Goal: Information Seeking & Learning: Check status

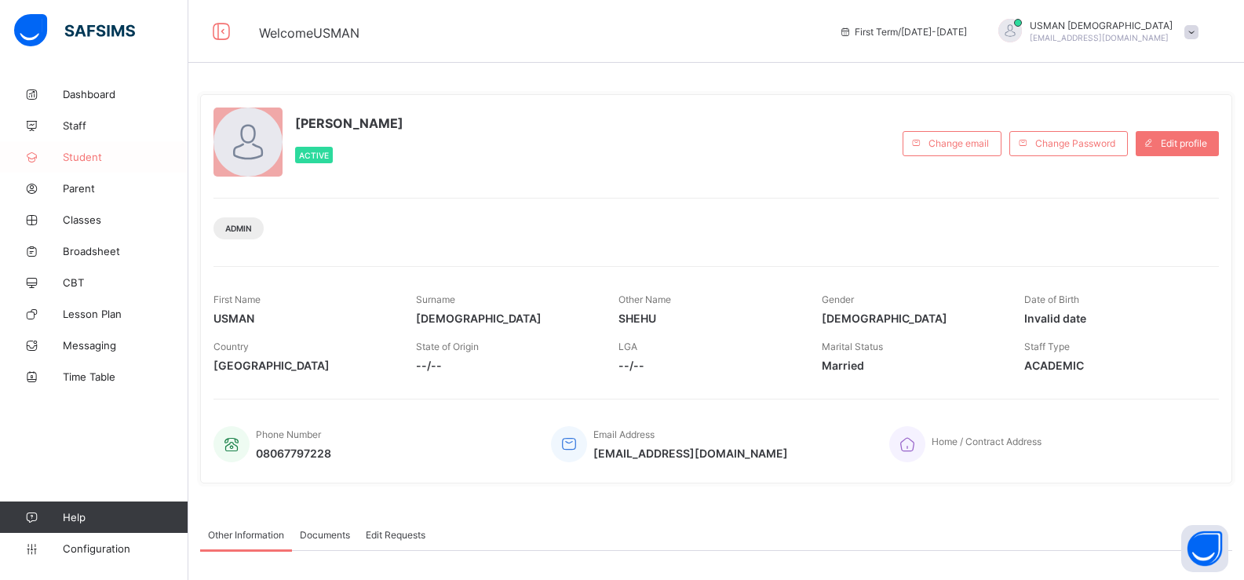
click at [79, 156] on span "Student" at bounding box center [126, 157] width 126 height 13
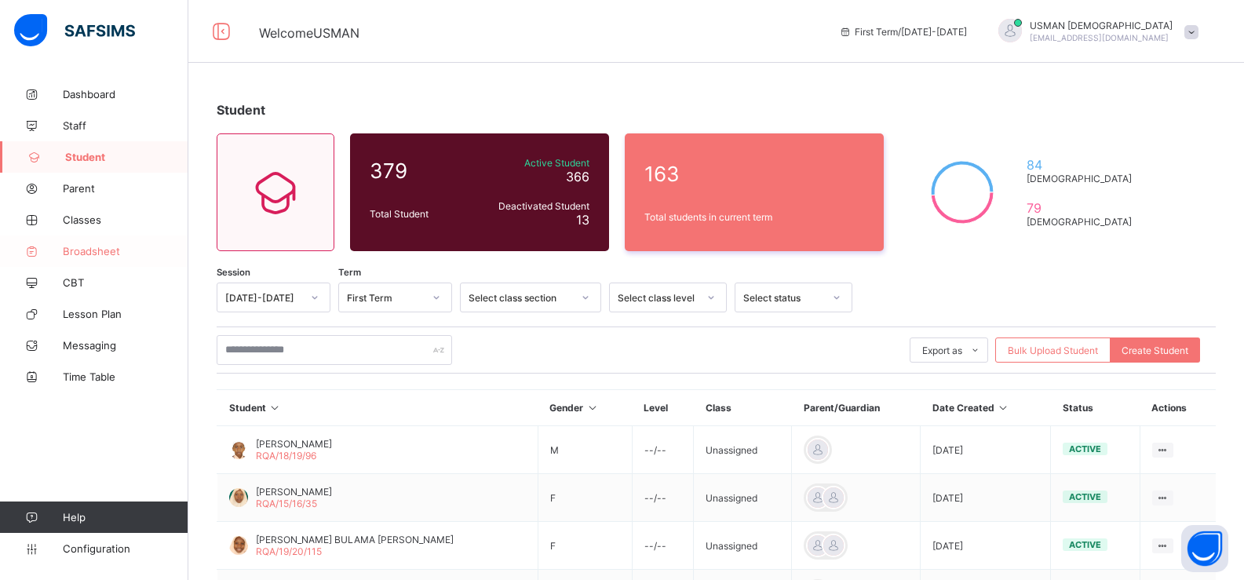
click at [115, 251] on span "Broadsheet" at bounding box center [126, 251] width 126 height 13
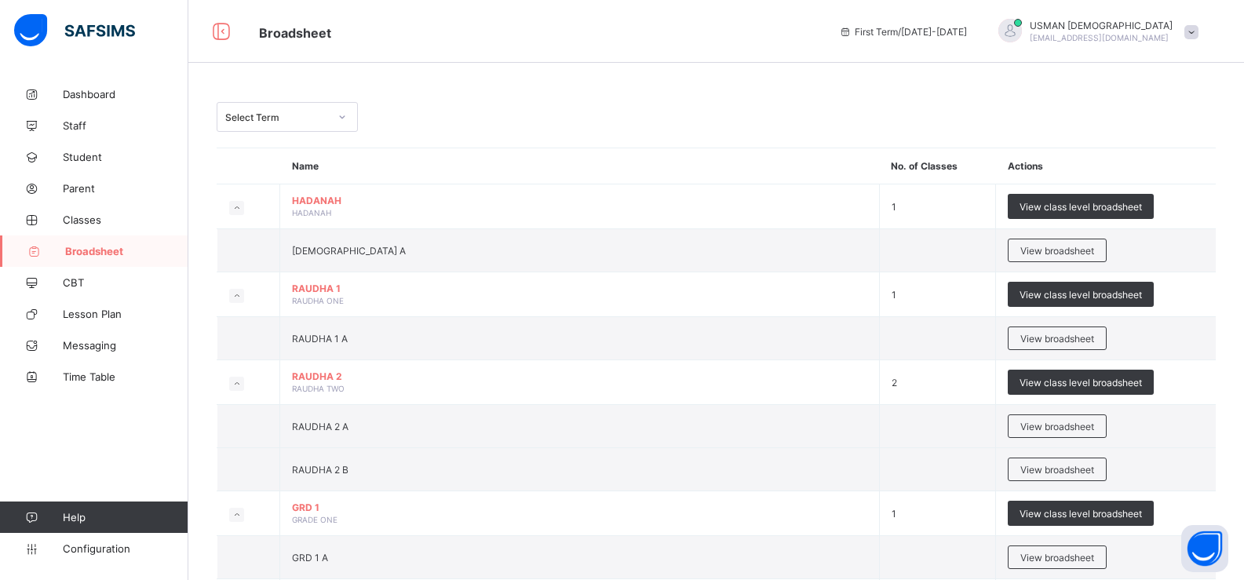
click at [280, 116] on div "Select Term" at bounding box center [277, 117] width 104 height 12
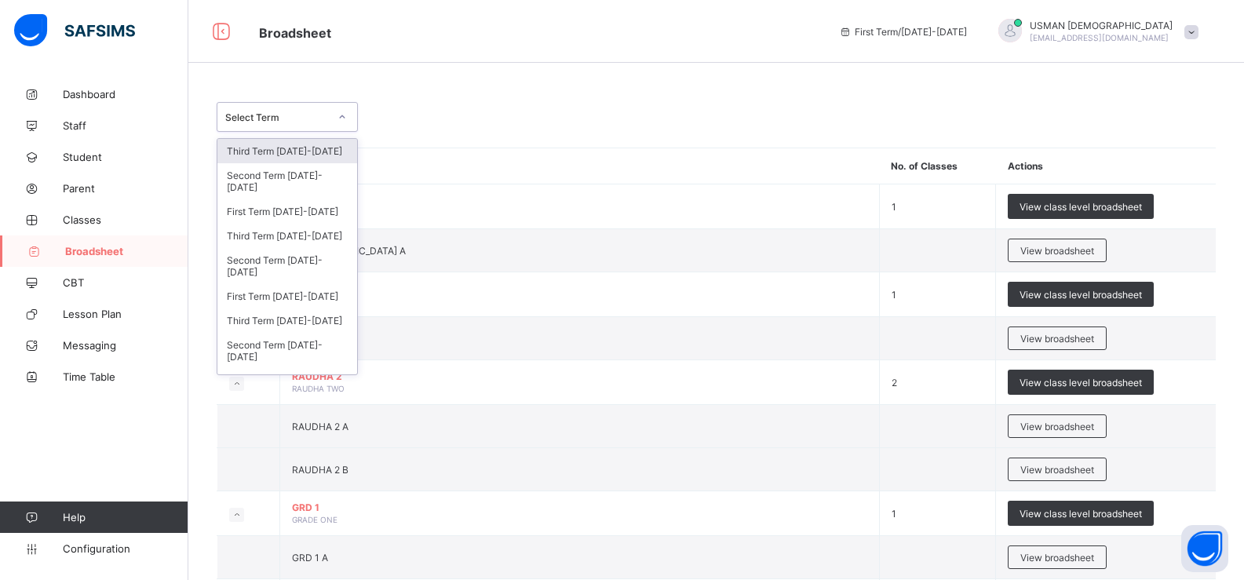
click at [294, 150] on div "Third Term [DATE]-[DATE]" at bounding box center [287, 151] width 140 height 24
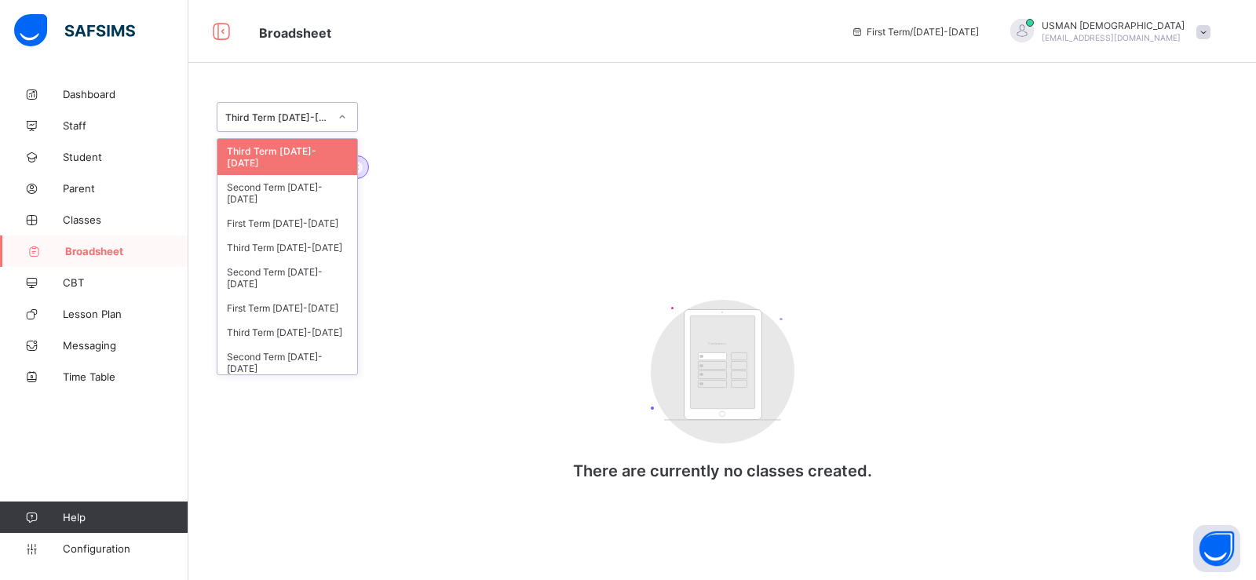
click at [336, 119] on div at bounding box center [342, 116] width 27 height 25
click at [313, 237] on div "Third Term [DATE]-[DATE]" at bounding box center [287, 248] width 140 height 24
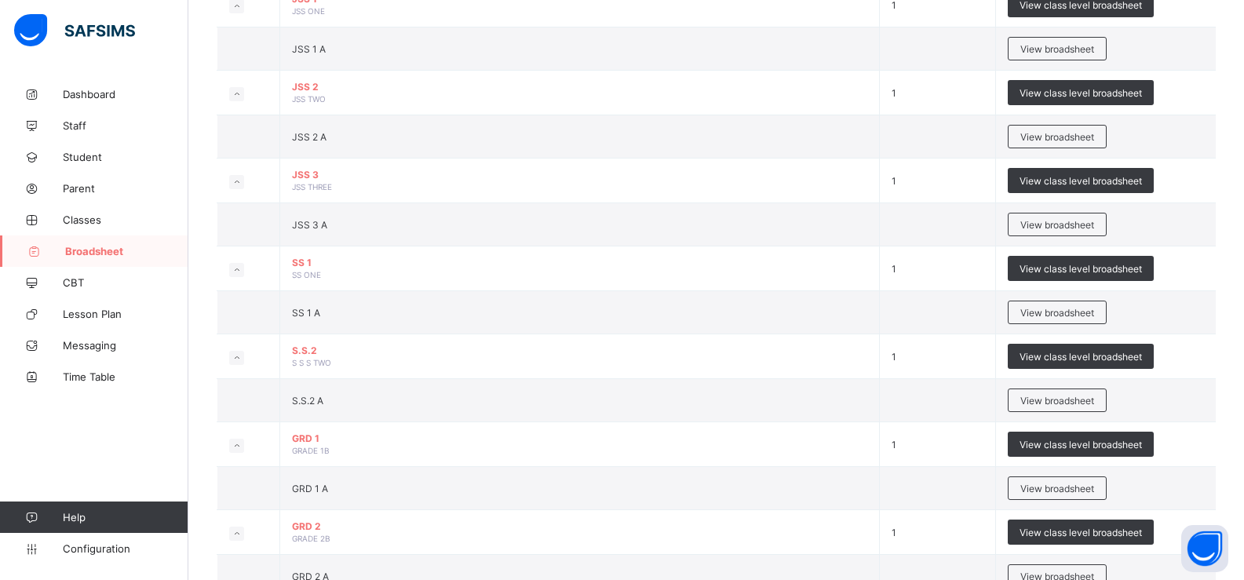
scroll to position [1368, 0]
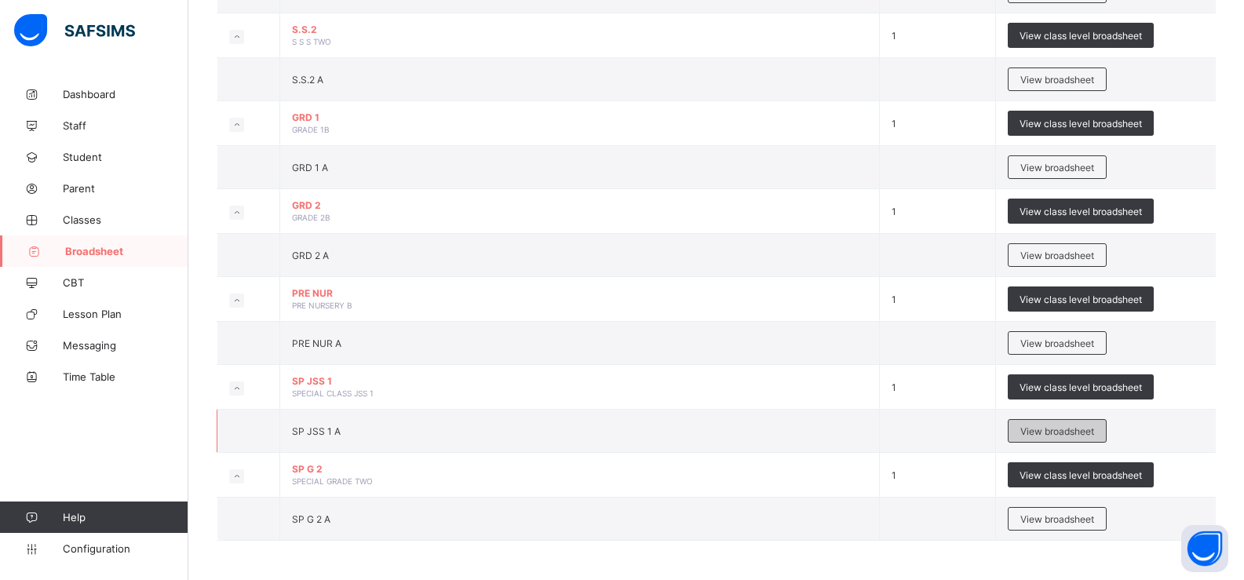
click at [1042, 436] on span "View broadsheet" at bounding box center [1058, 432] width 74 height 12
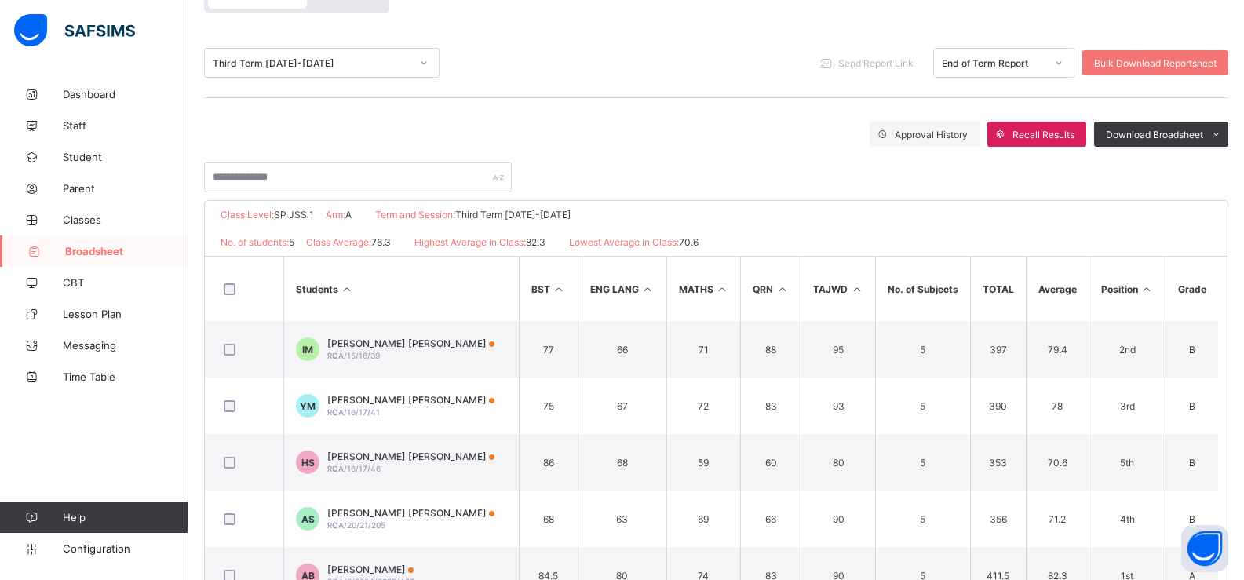
scroll to position [224, 0]
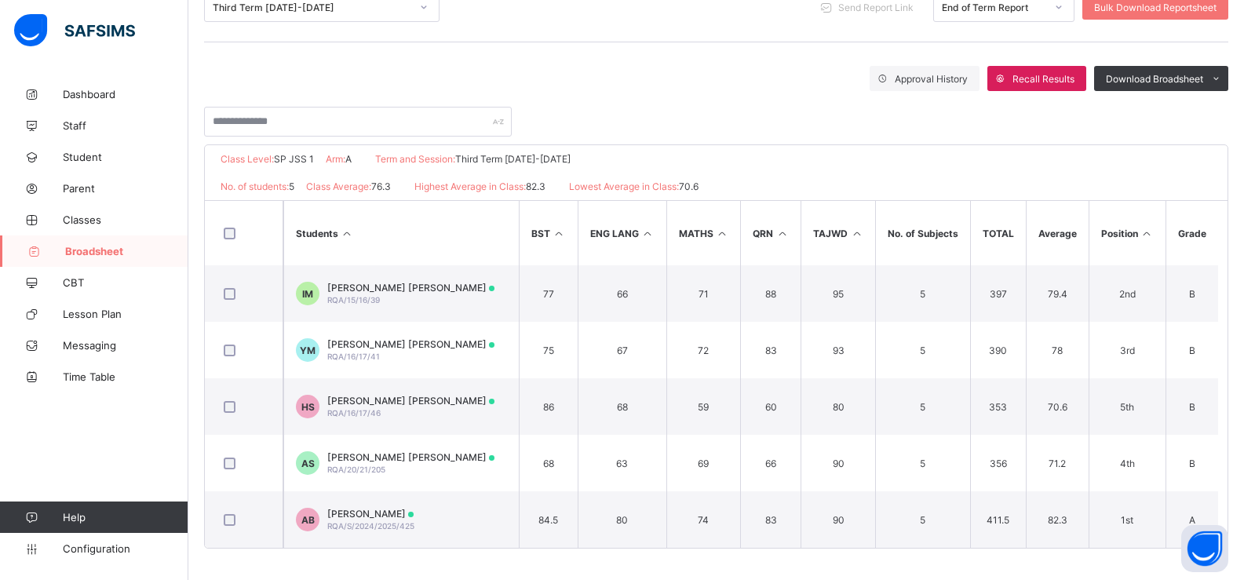
click at [78, 251] on span "Broadsheet" at bounding box center [126, 251] width 123 height 13
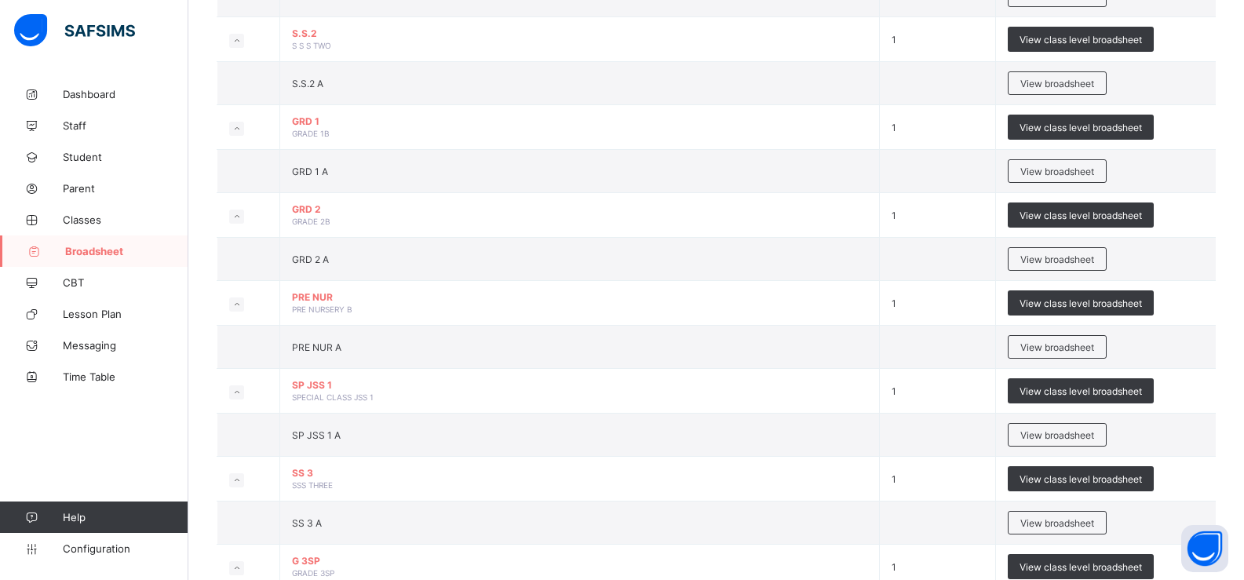
scroll to position [1401, 0]
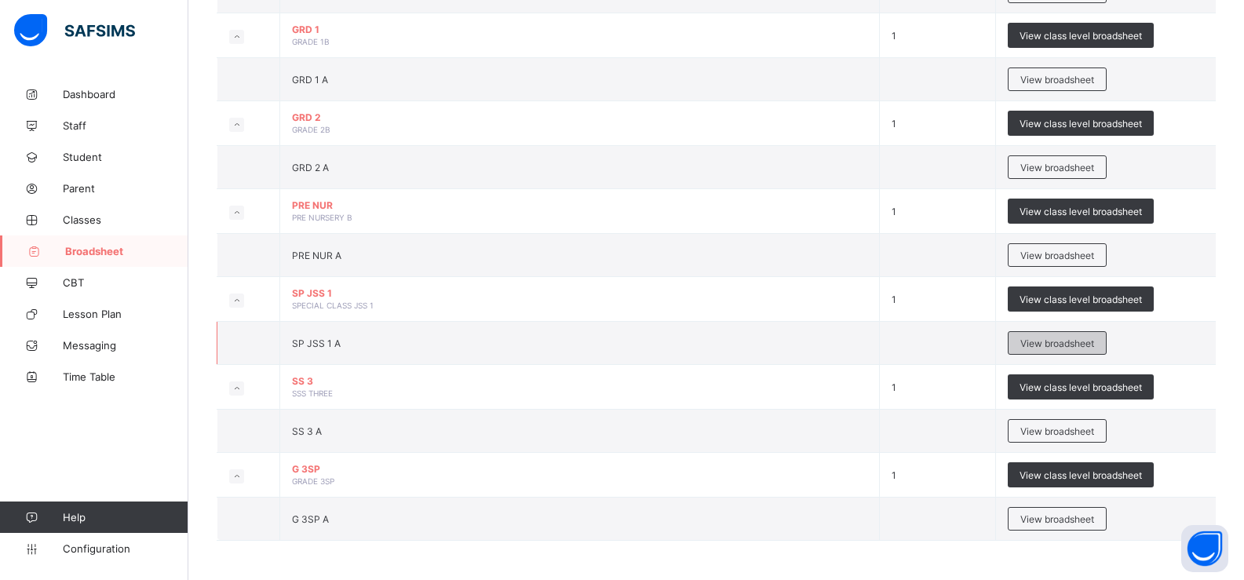
click at [1081, 339] on span "View broadsheet" at bounding box center [1058, 344] width 74 height 12
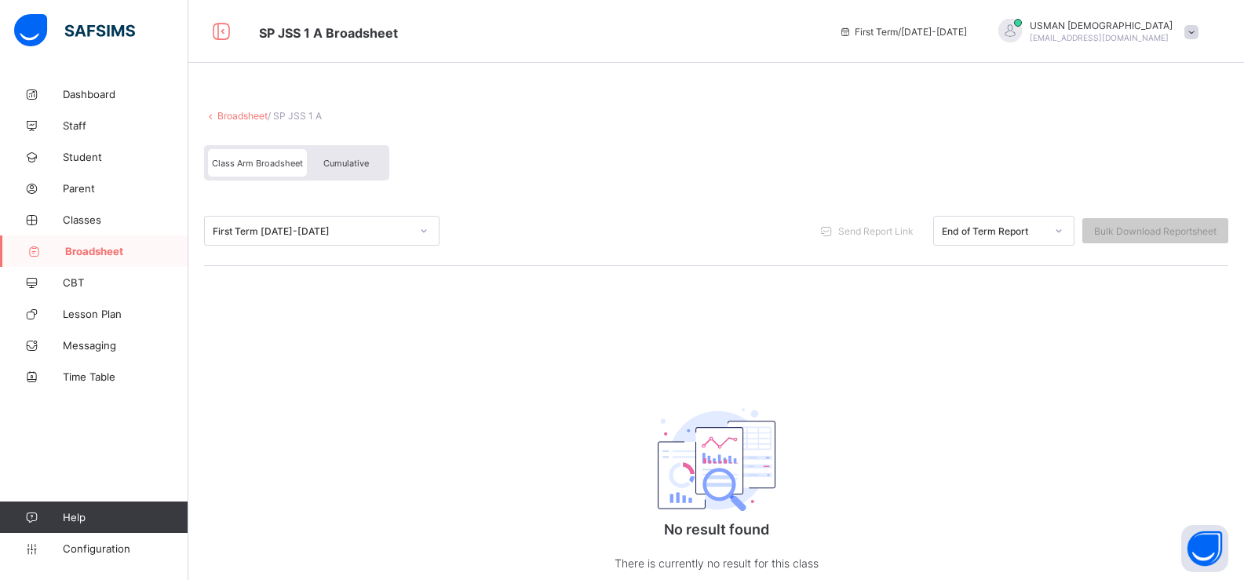
click at [321, 230] on div "First Term [DATE]-[DATE]" at bounding box center [312, 231] width 198 height 12
click at [455, 400] on div "Broadsheet / SP JSS 1 A Class Arm Broadsheet Cumulative First Term [DATE]-[DATE…" at bounding box center [716, 357] width 1056 height 557
click at [288, 164] on span "Class Arm Broadsheet" at bounding box center [257, 163] width 91 height 11
click at [339, 237] on div "First Term [DATE]-[DATE]" at bounding box center [307, 231] width 204 height 22
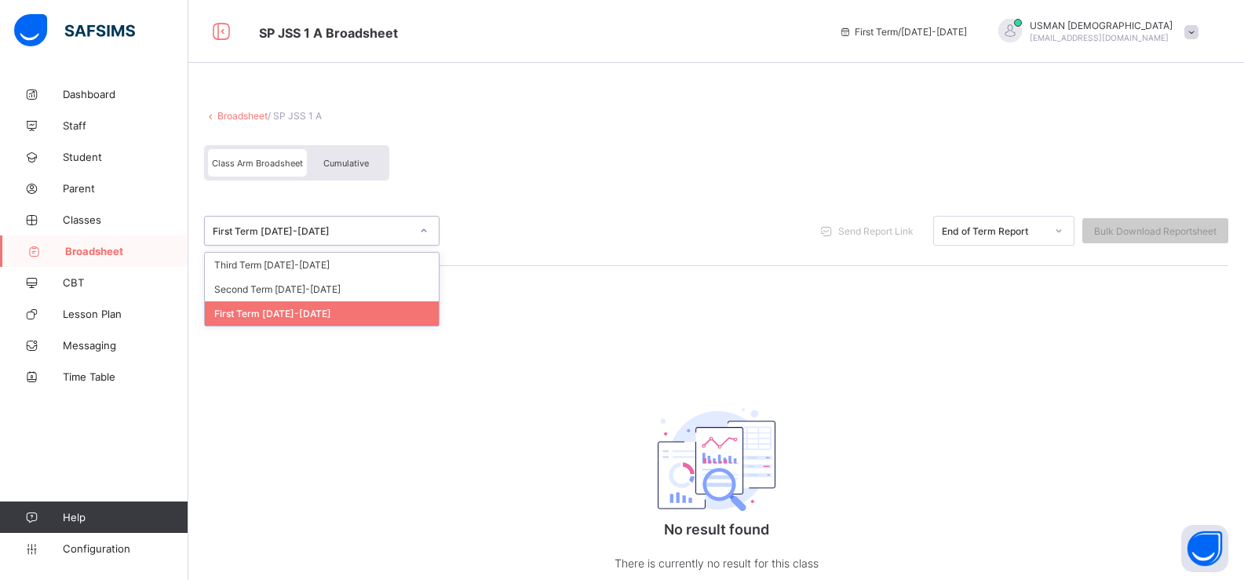
click at [115, 250] on span "Broadsheet" at bounding box center [126, 251] width 123 height 13
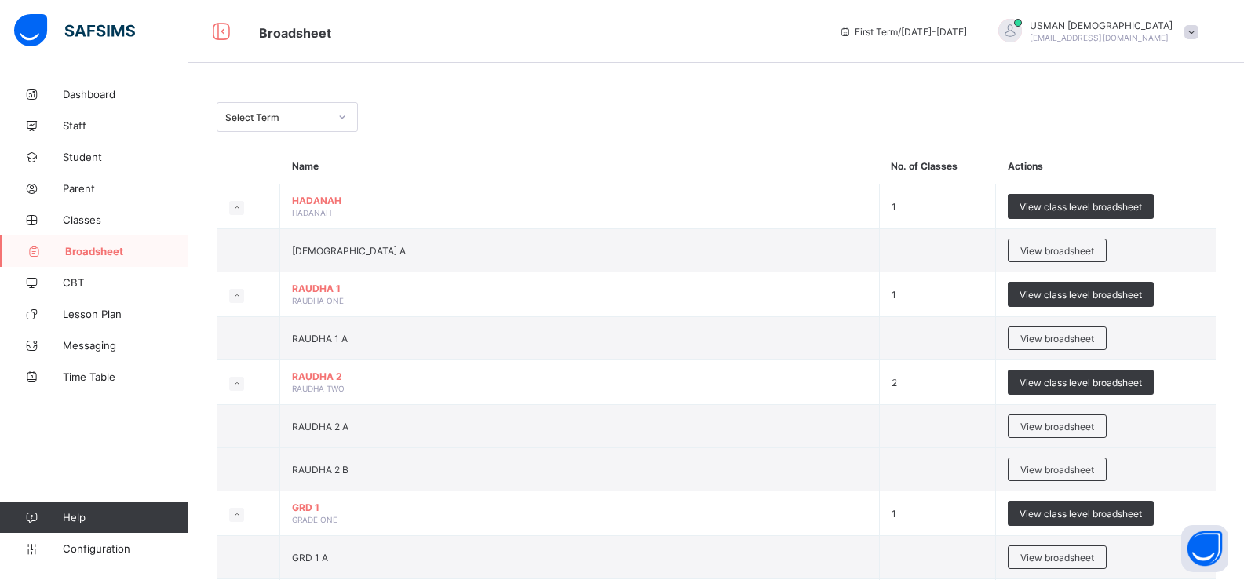
click at [314, 117] on div "Select Term" at bounding box center [277, 117] width 104 height 12
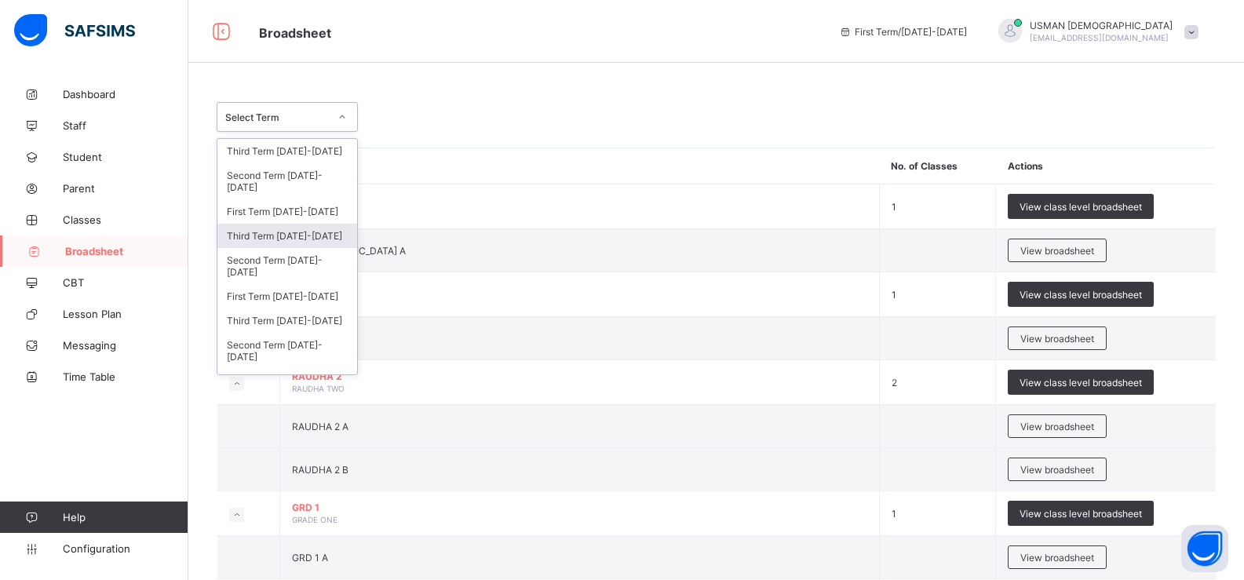
click at [319, 242] on div "Third Term [DATE]-[DATE]" at bounding box center [287, 236] width 140 height 24
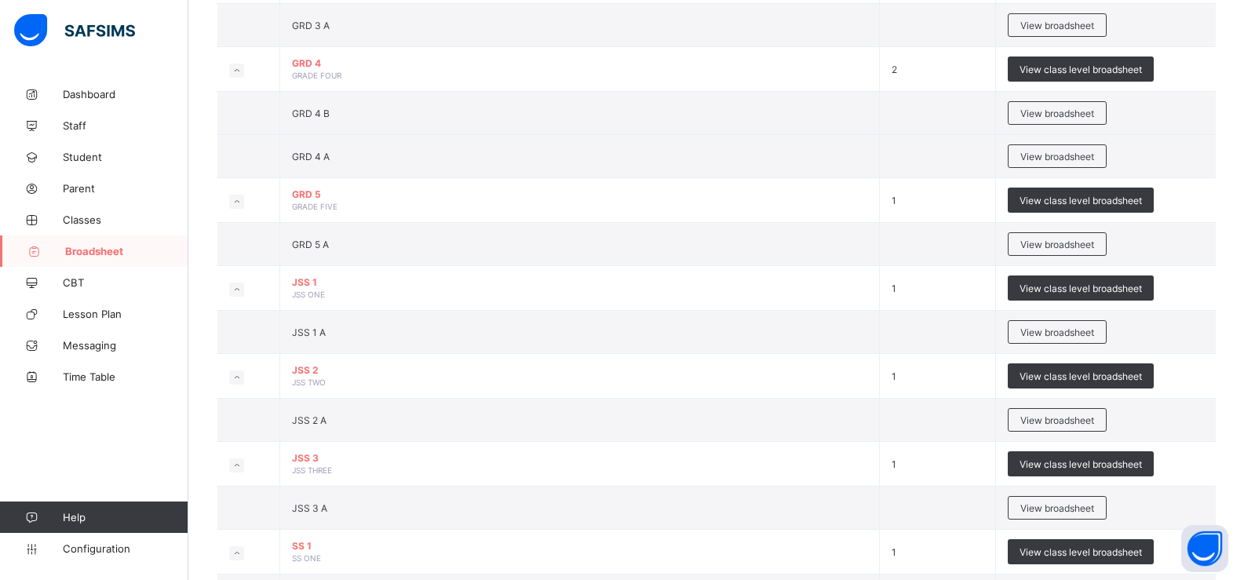
scroll to position [785, 0]
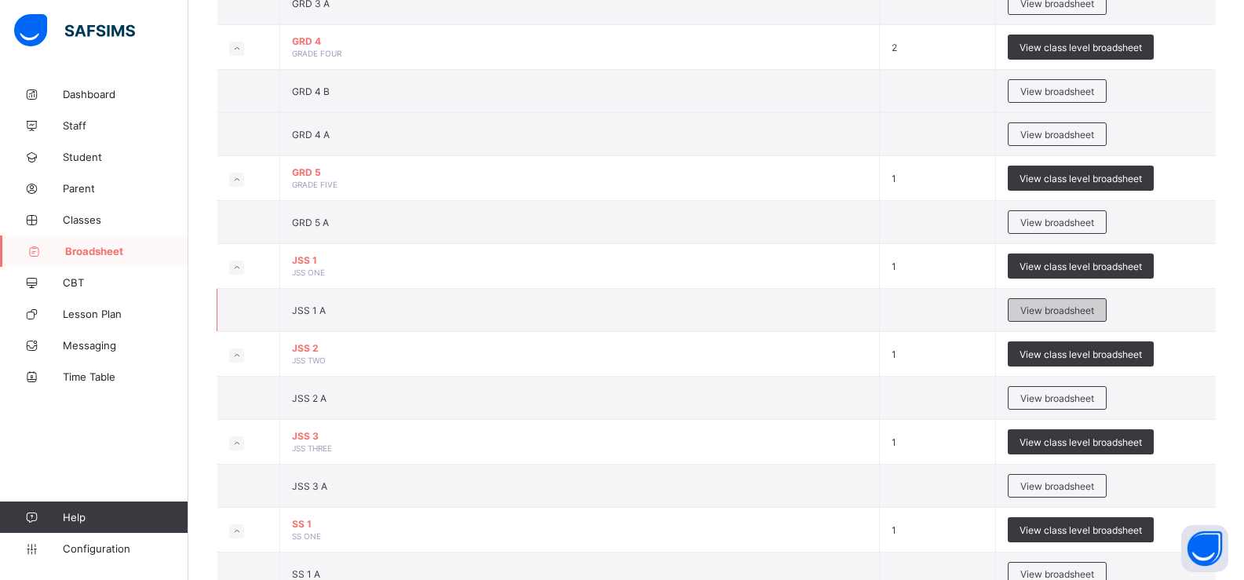
click at [1050, 308] on span "View broadsheet" at bounding box center [1058, 311] width 74 height 12
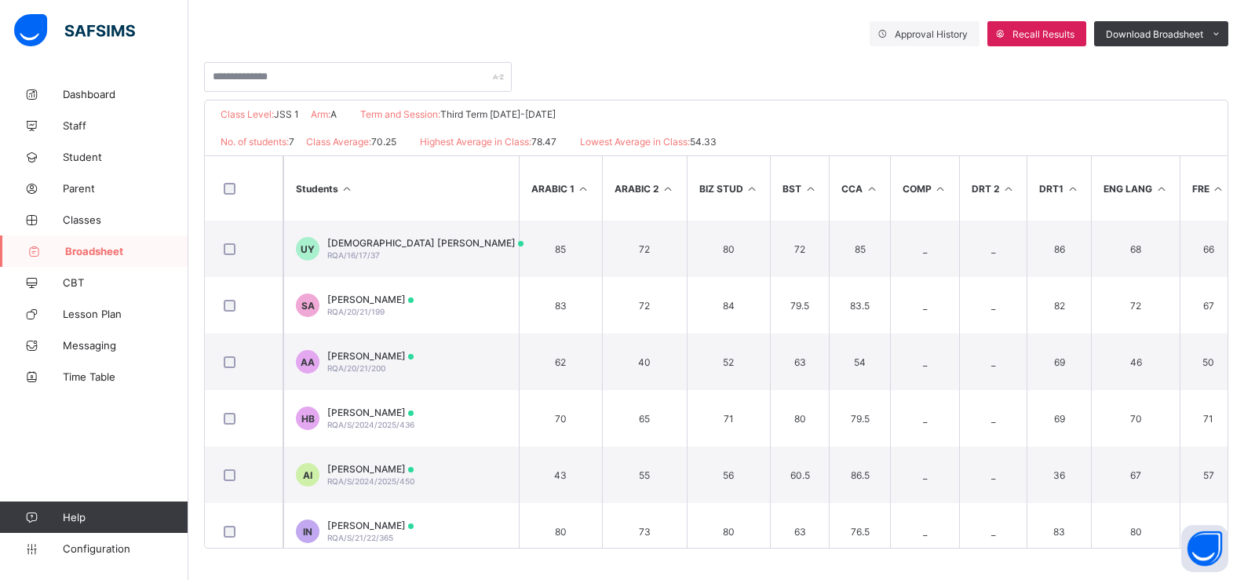
click at [106, 253] on span "Broadsheet" at bounding box center [126, 251] width 123 height 13
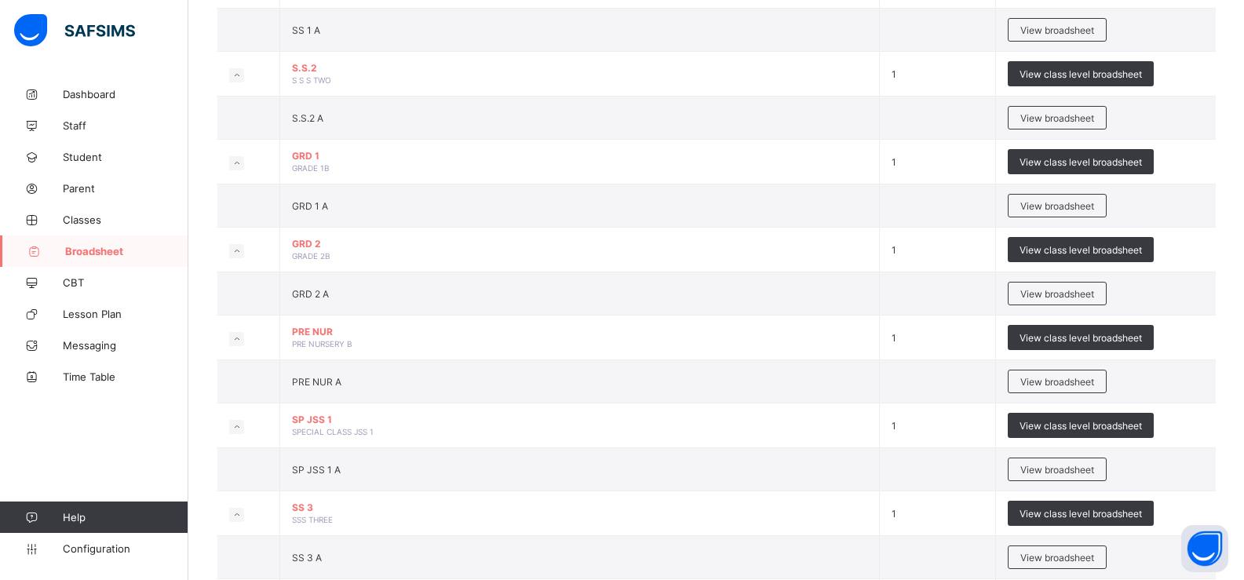
scroll to position [1401, 0]
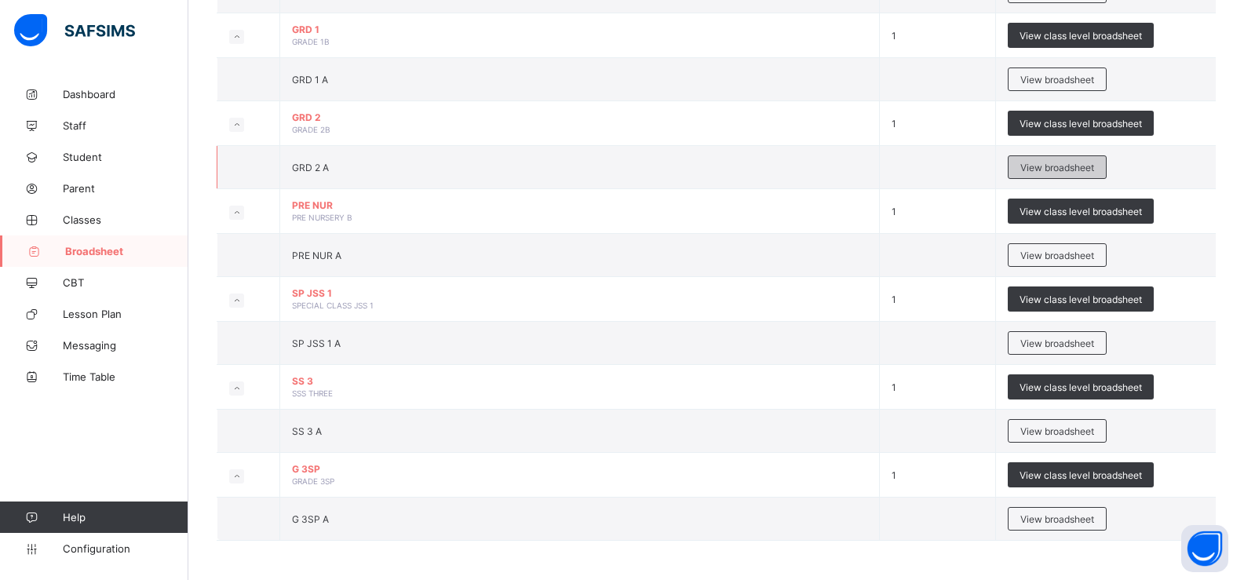
click at [1025, 166] on div "View broadsheet" at bounding box center [1057, 167] width 99 height 24
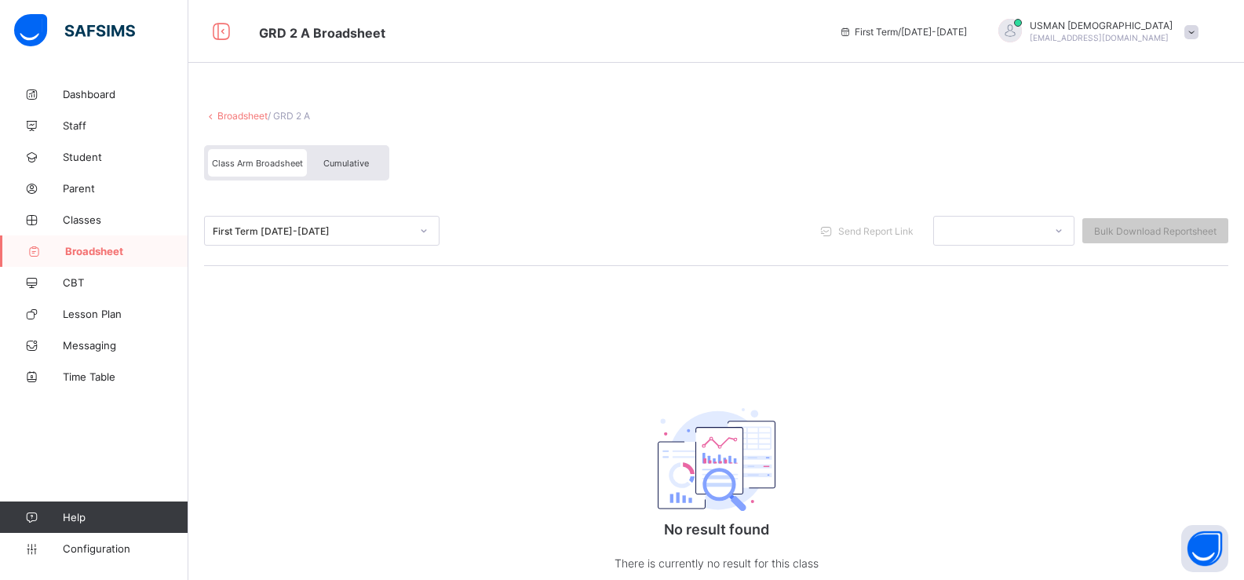
click at [339, 238] on div "First Term [DATE]-[DATE]" at bounding box center [307, 231] width 204 height 22
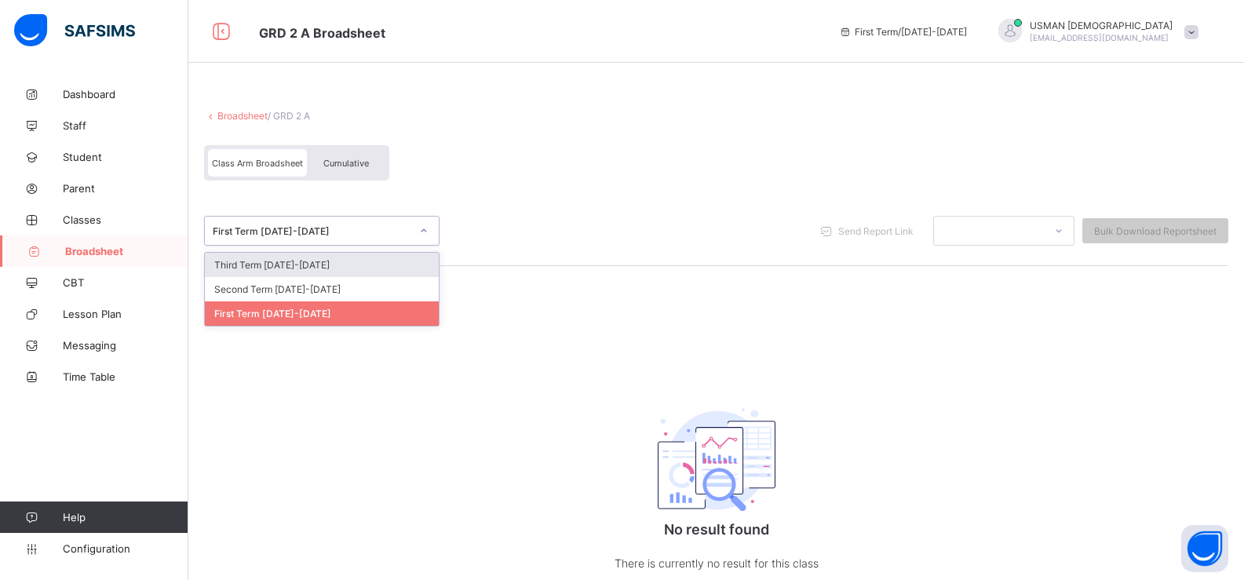
click at [339, 236] on div "First Term [DATE]-[DATE]" at bounding box center [312, 231] width 198 height 12
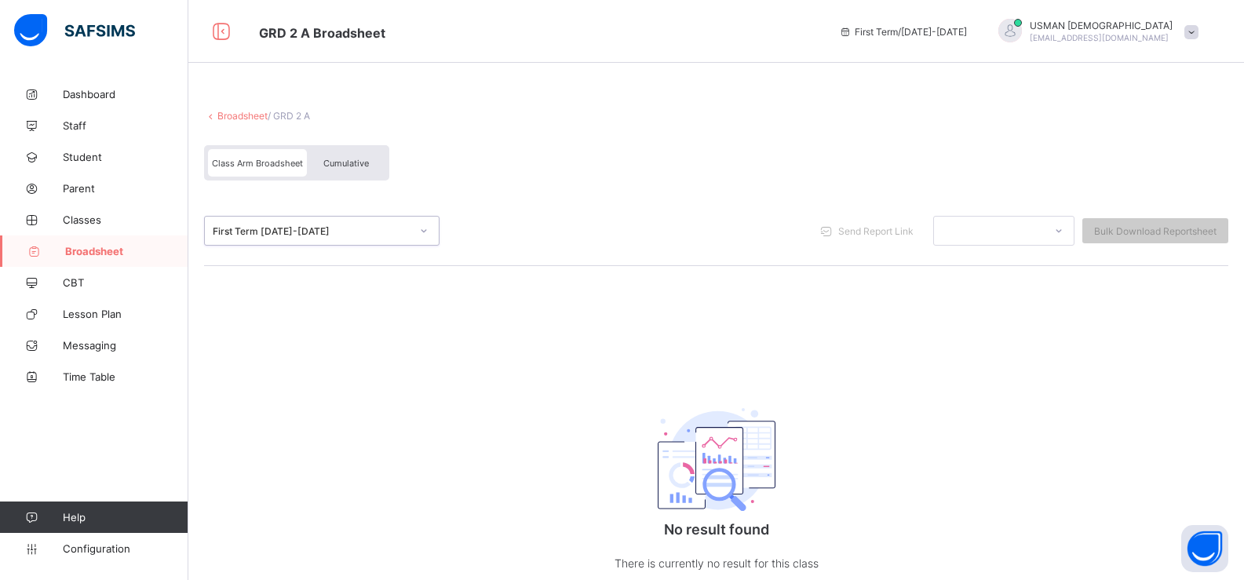
click at [274, 165] on span "Class Arm Broadsheet" at bounding box center [257, 163] width 91 height 11
click at [104, 250] on span "Broadsheet" at bounding box center [126, 251] width 123 height 13
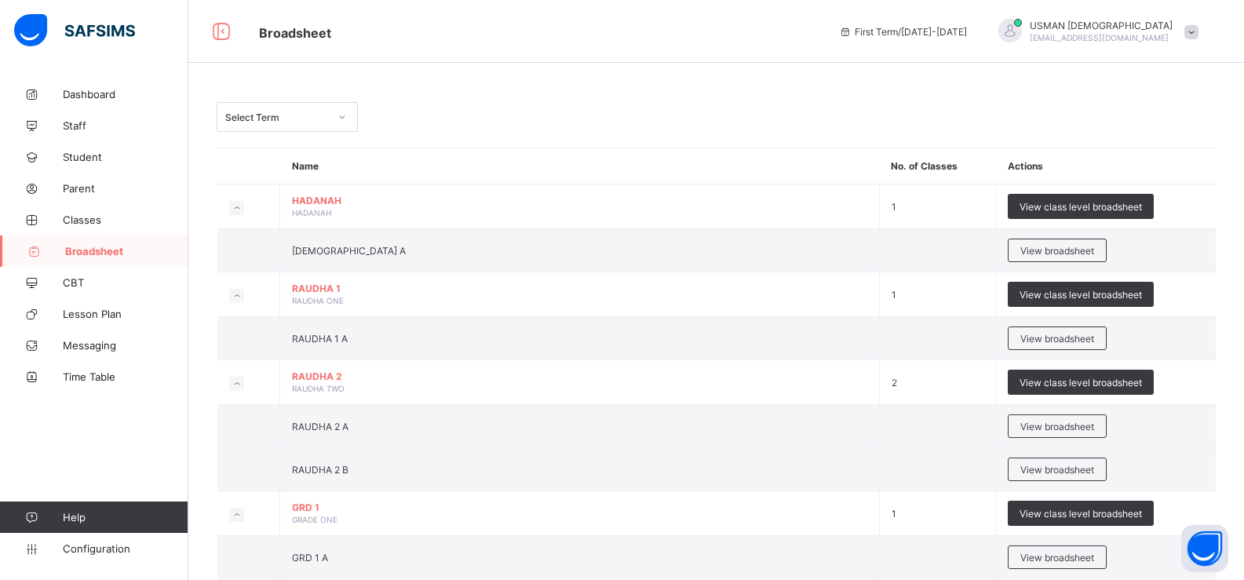
click at [323, 116] on div "Select Term" at bounding box center [277, 117] width 104 height 12
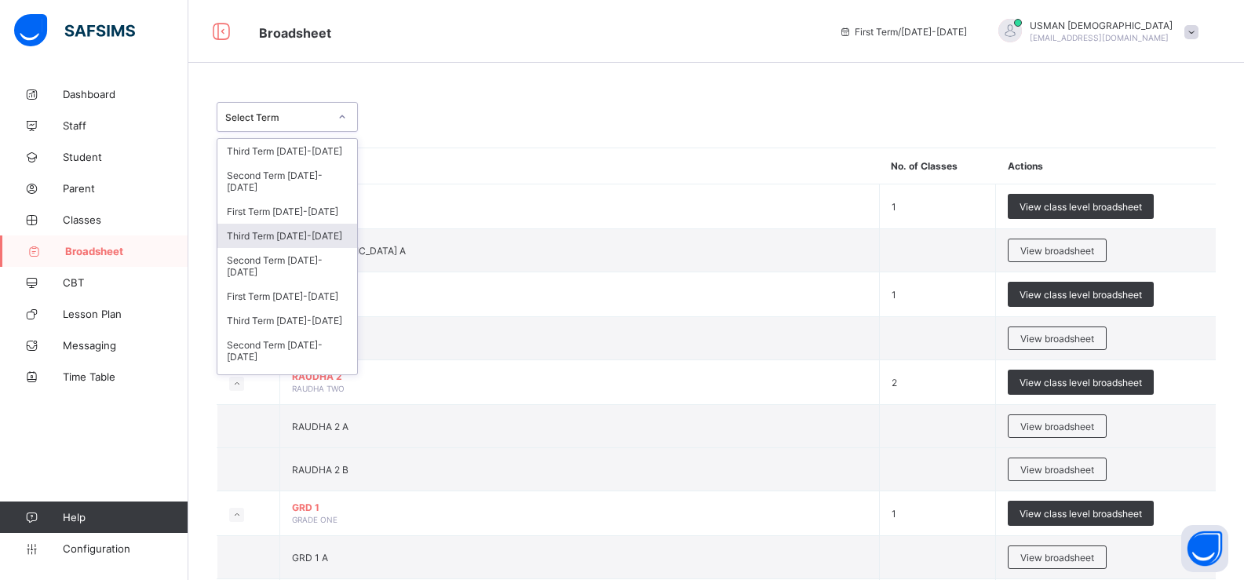
click at [302, 234] on div "Third Term [DATE]-[DATE]" at bounding box center [287, 236] width 140 height 24
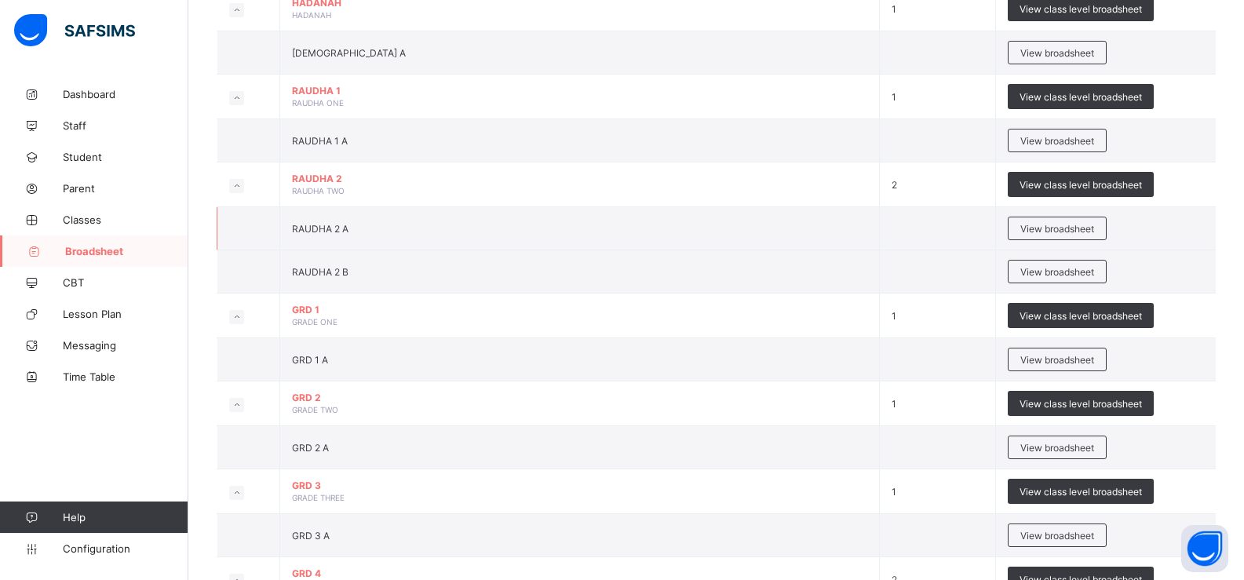
scroll to position [261, 0]
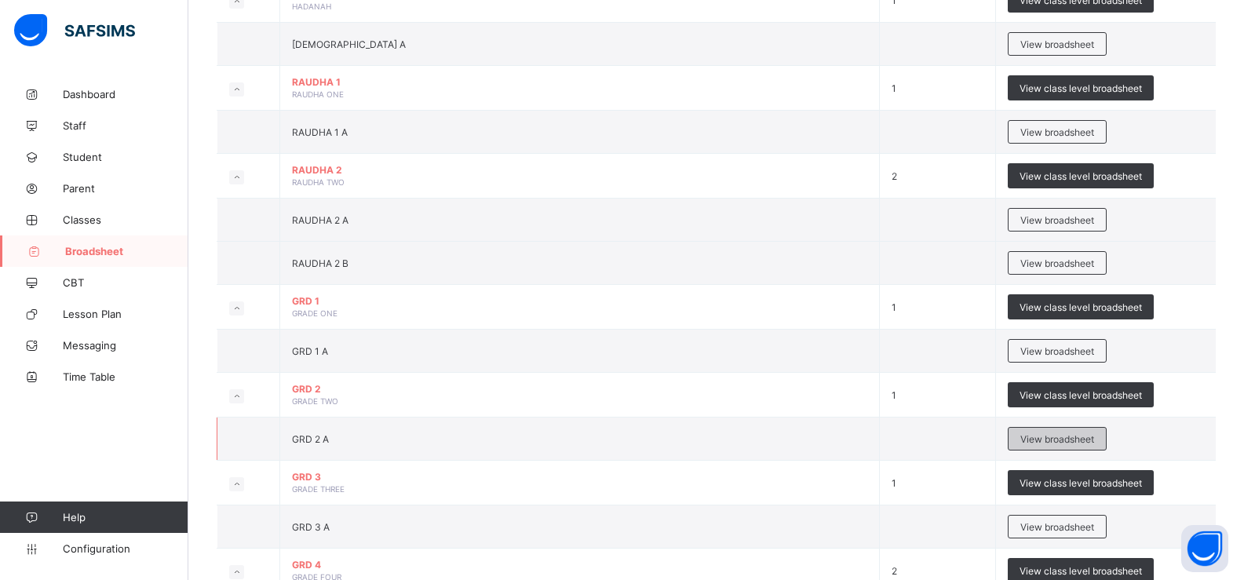
click at [1039, 429] on div "View broadsheet" at bounding box center [1057, 439] width 99 height 24
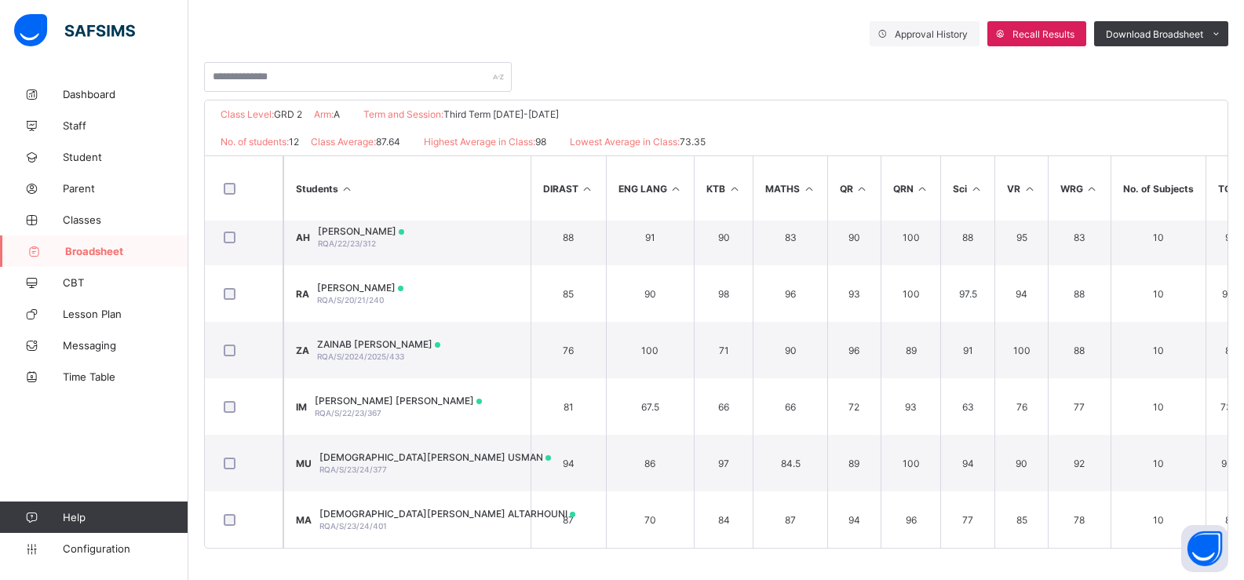
scroll to position [357, 0]
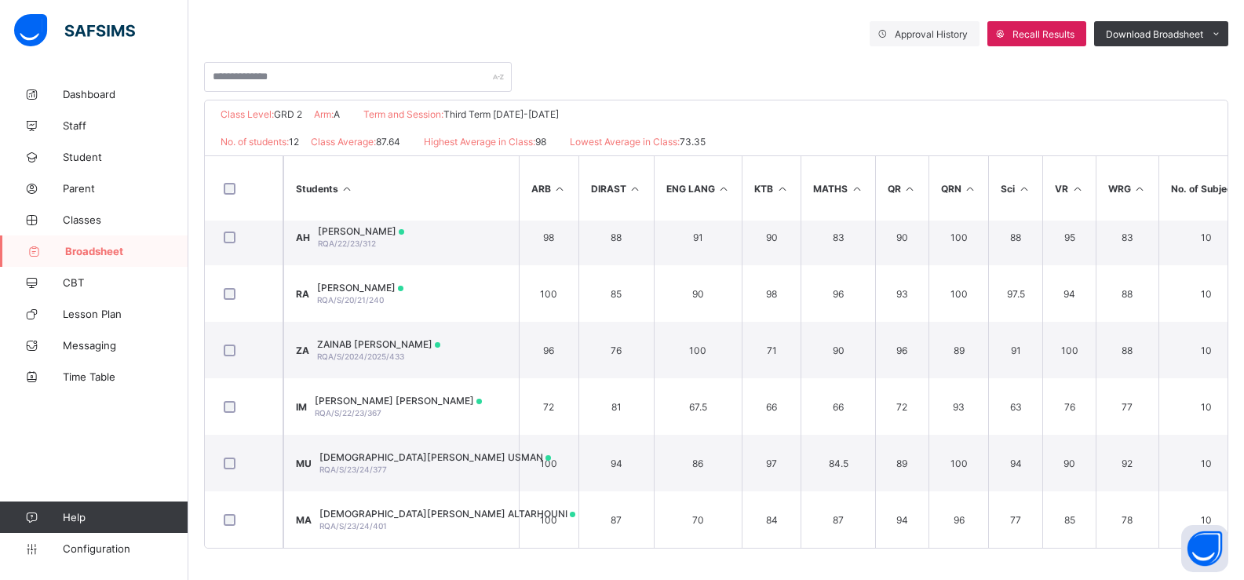
click at [101, 251] on span "Broadsheet" at bounding box center [126, 251] width 123 height 13
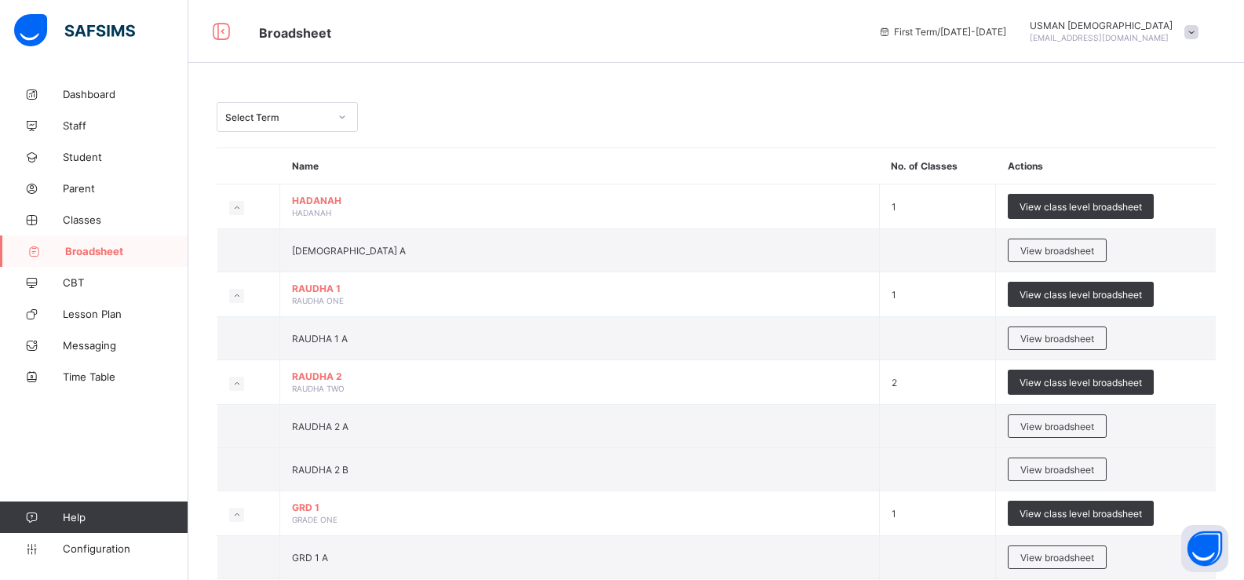
click at [298, 118] on div "Select Term" at bounding box center [277, 117] width 104 height 12
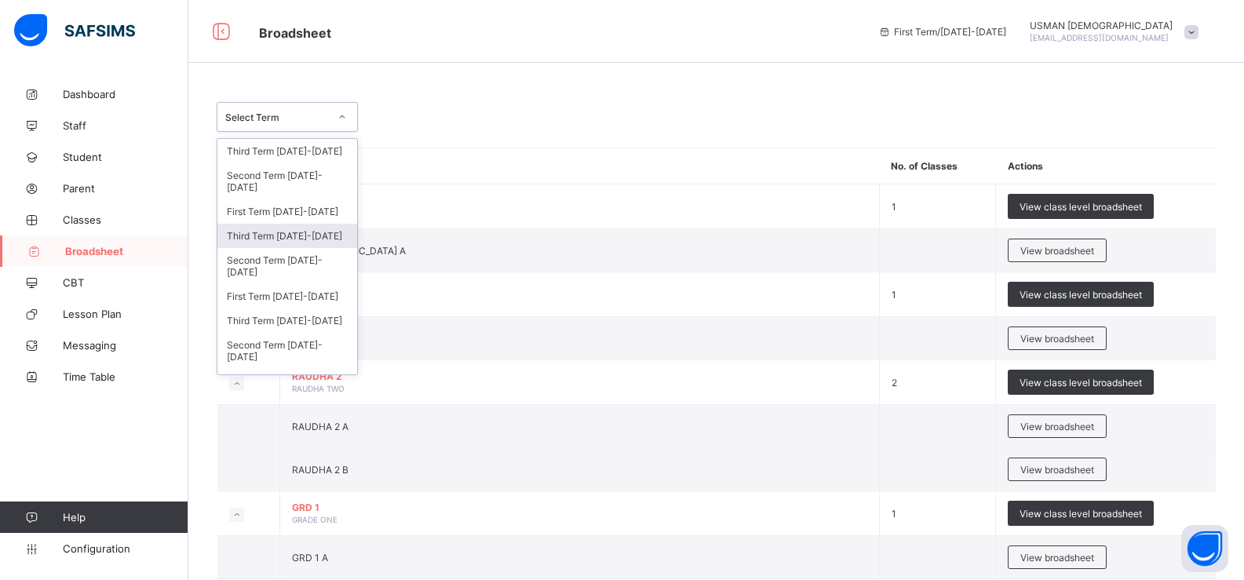
click at [297, 235] on div "Third Term [DATE]-[DATE]" at bounding box center [287, 236] width 140 height 24
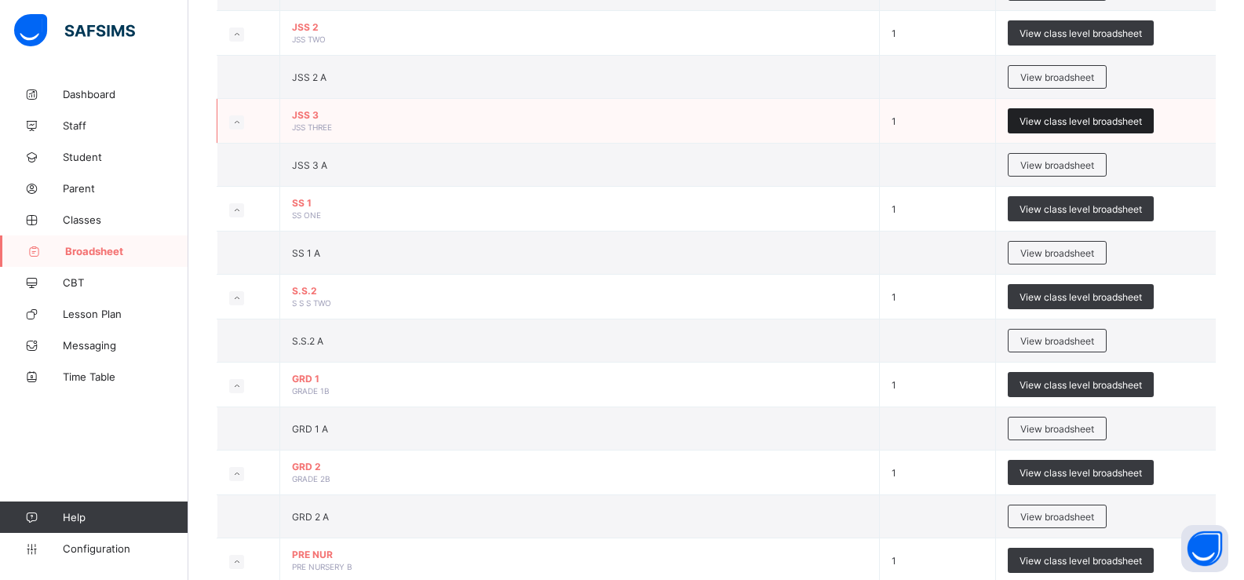
scroll to position [975, 0]
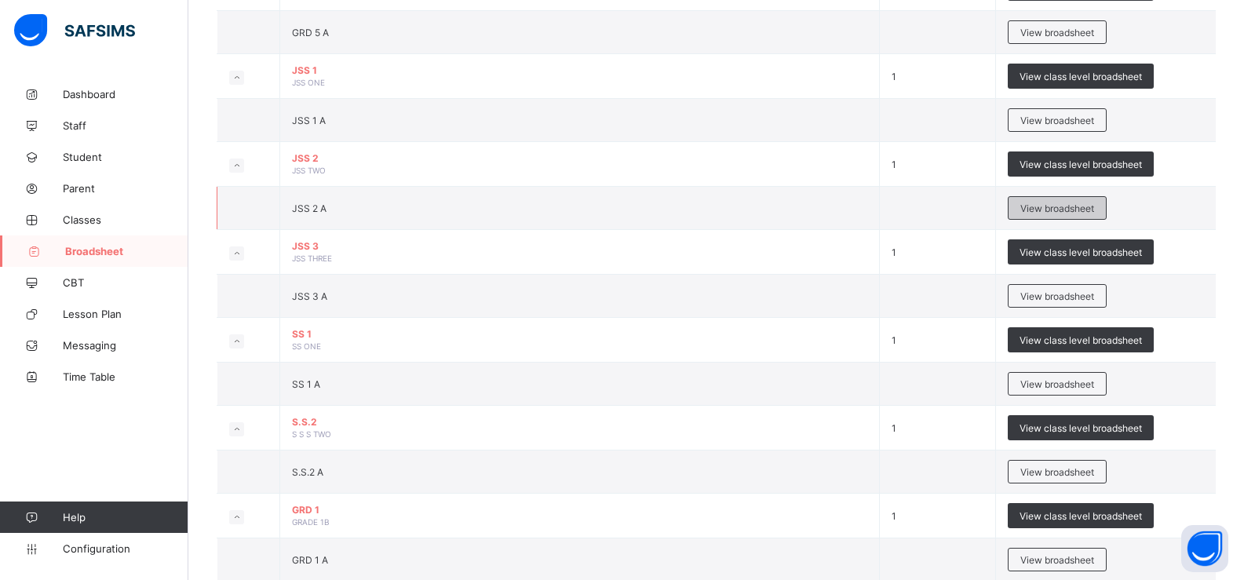
click at [1029, 203] on span "View broadsheet" at bounding box center [1058, 209] width 74 height 12
